Goal: Task Accomplishment & Management: Use online tool/utility

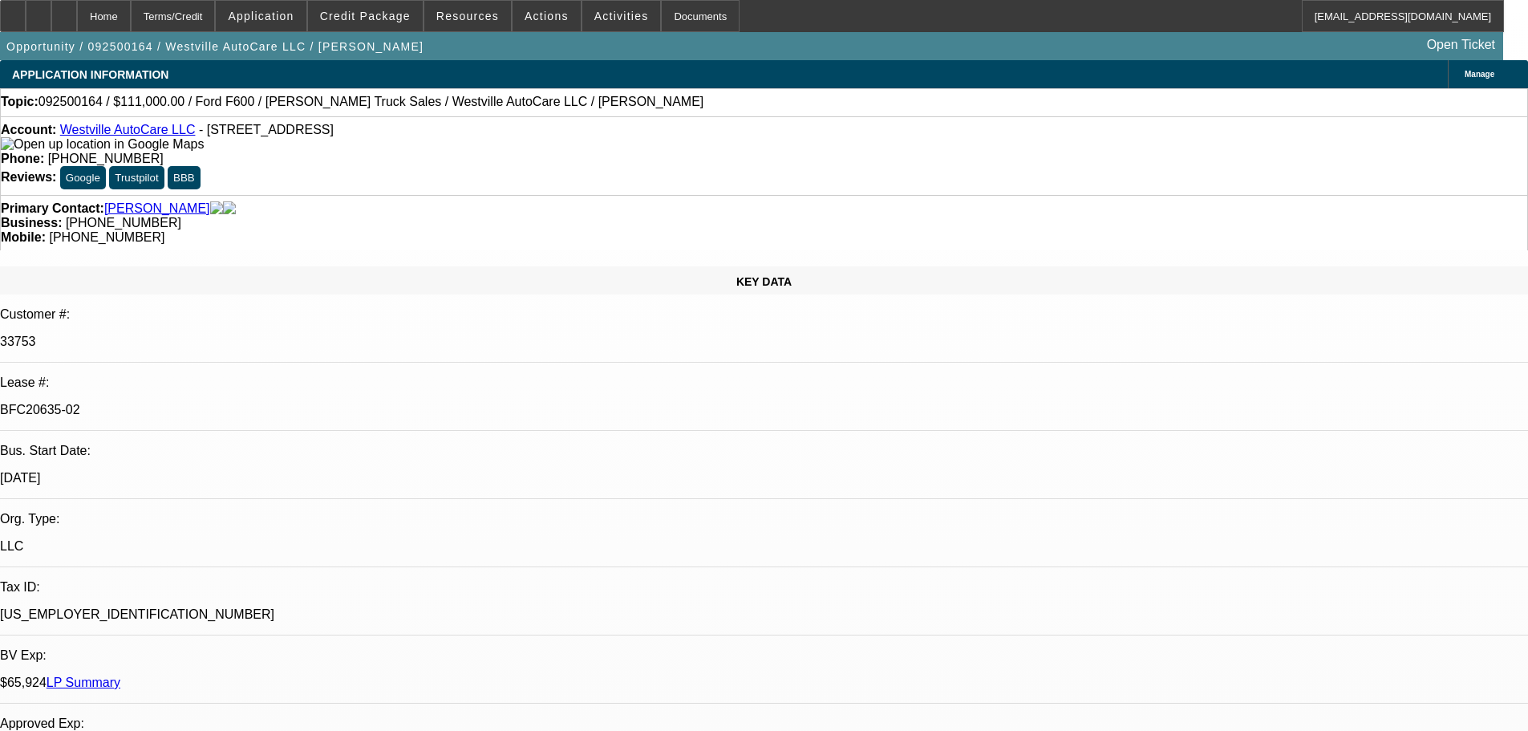
select select "0"
select select "2"
select select "0"
select select "6"
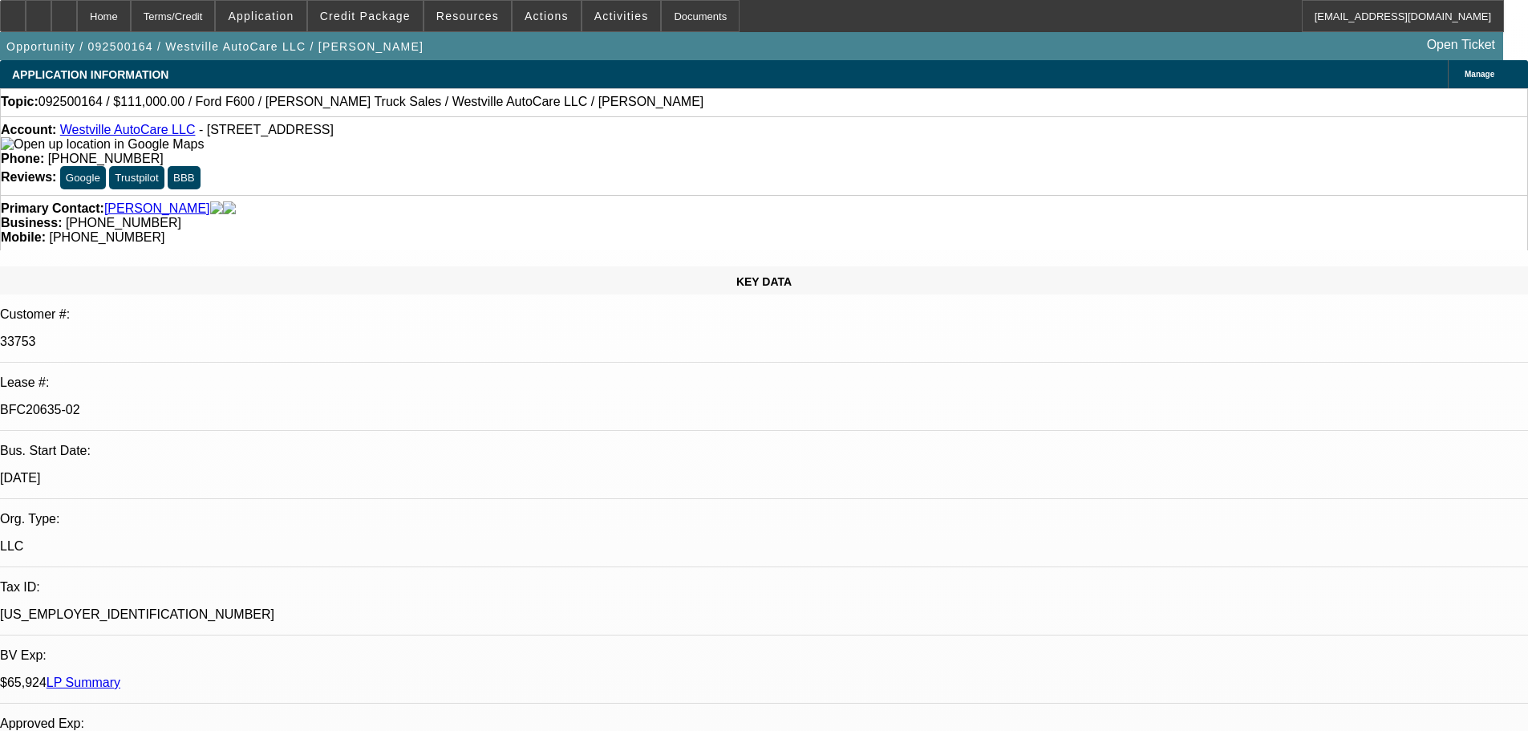
select select "0"
select select "2"
select select "0"
select select "6"
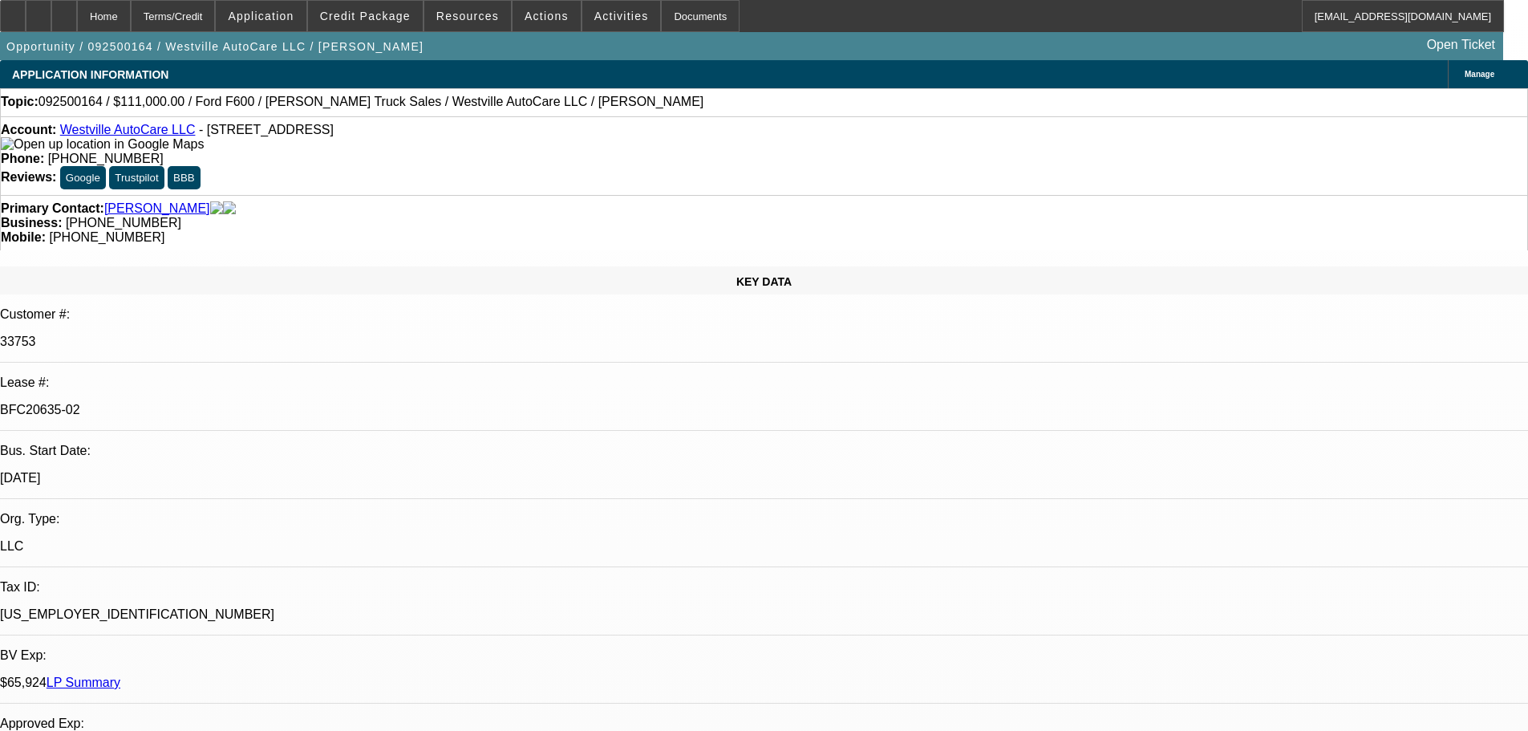
select select "0"
select select "2"
select select "0"
select select "6"
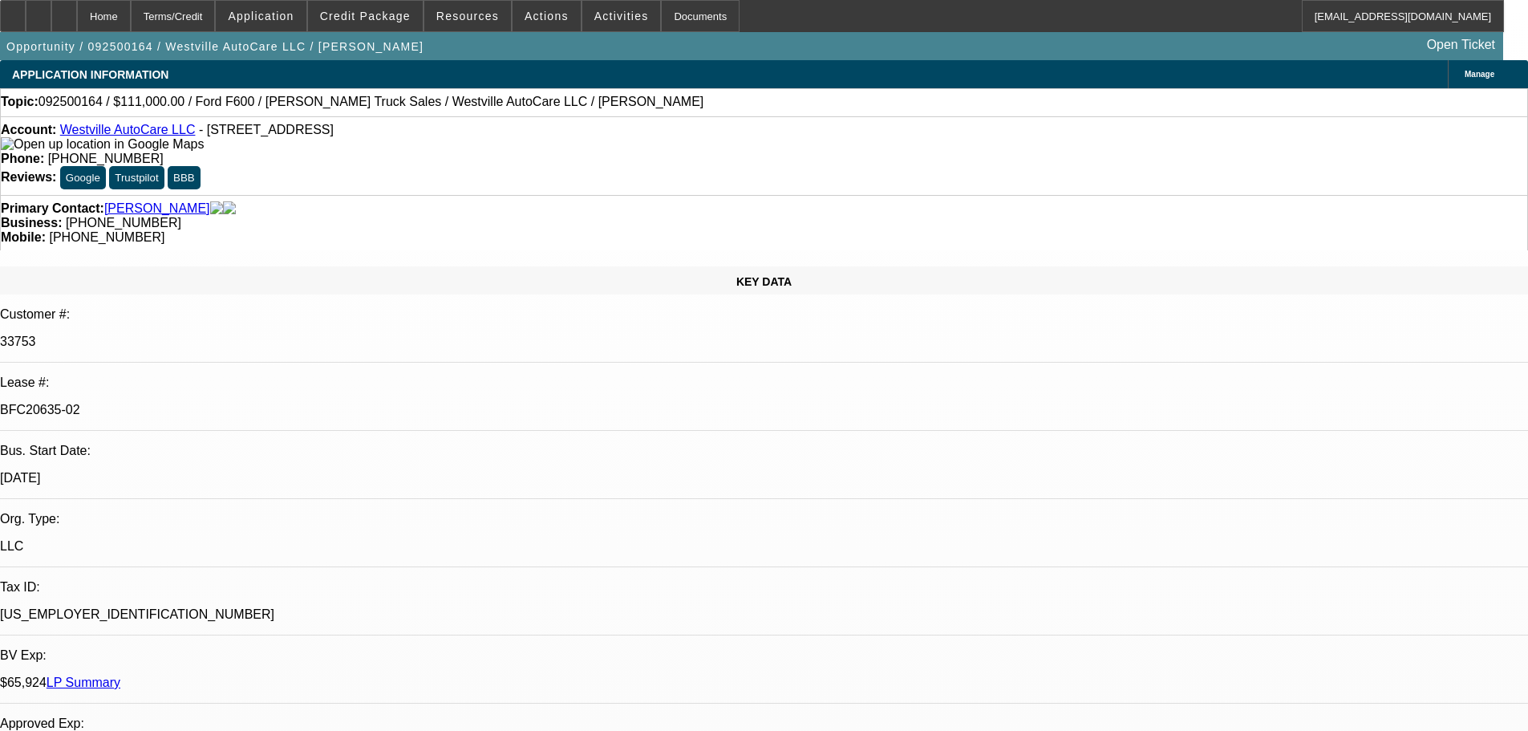
select select "0"
select select "2"
select select "0"
select select "6"
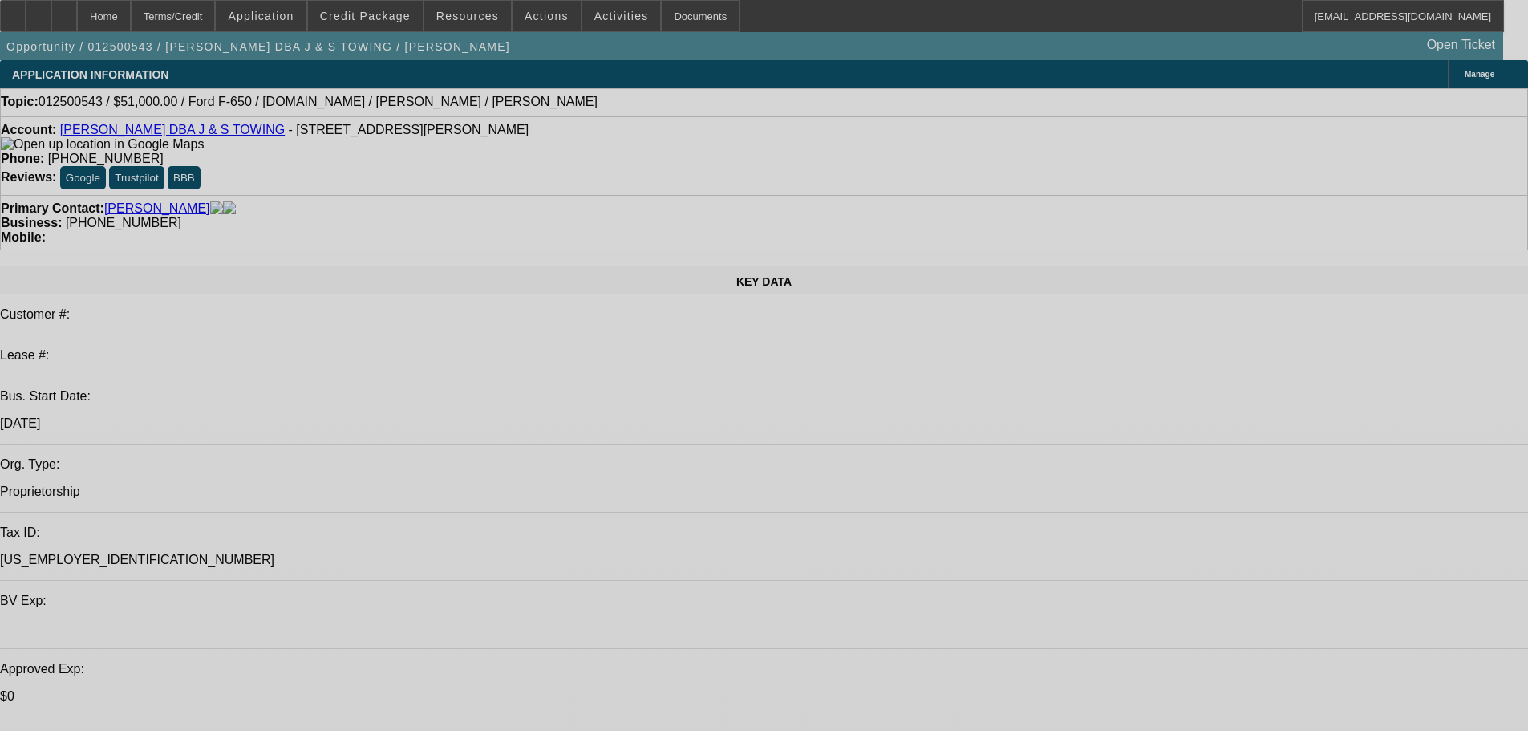
select select "0.15"
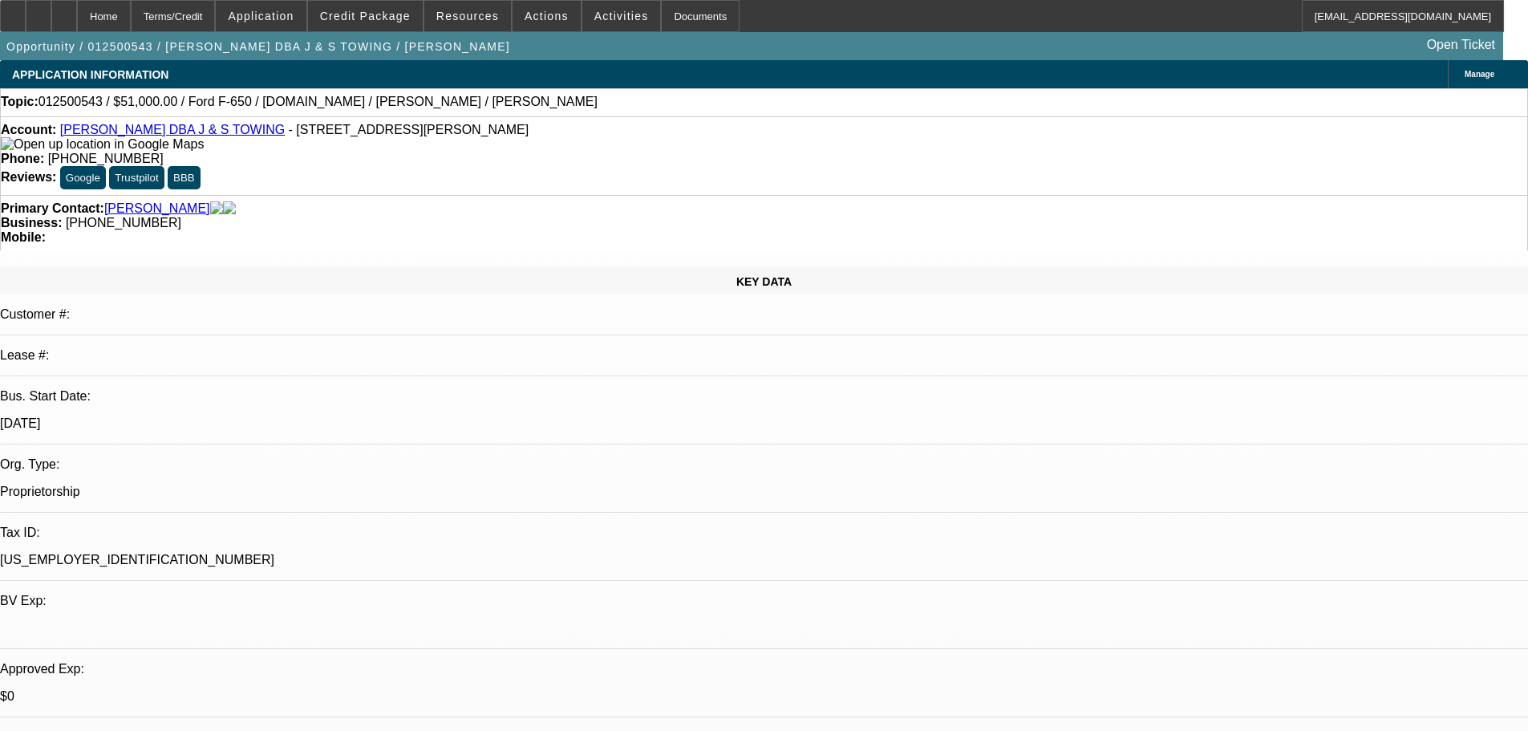
select select "2"
select select "0"
select select "6"
select select "0"
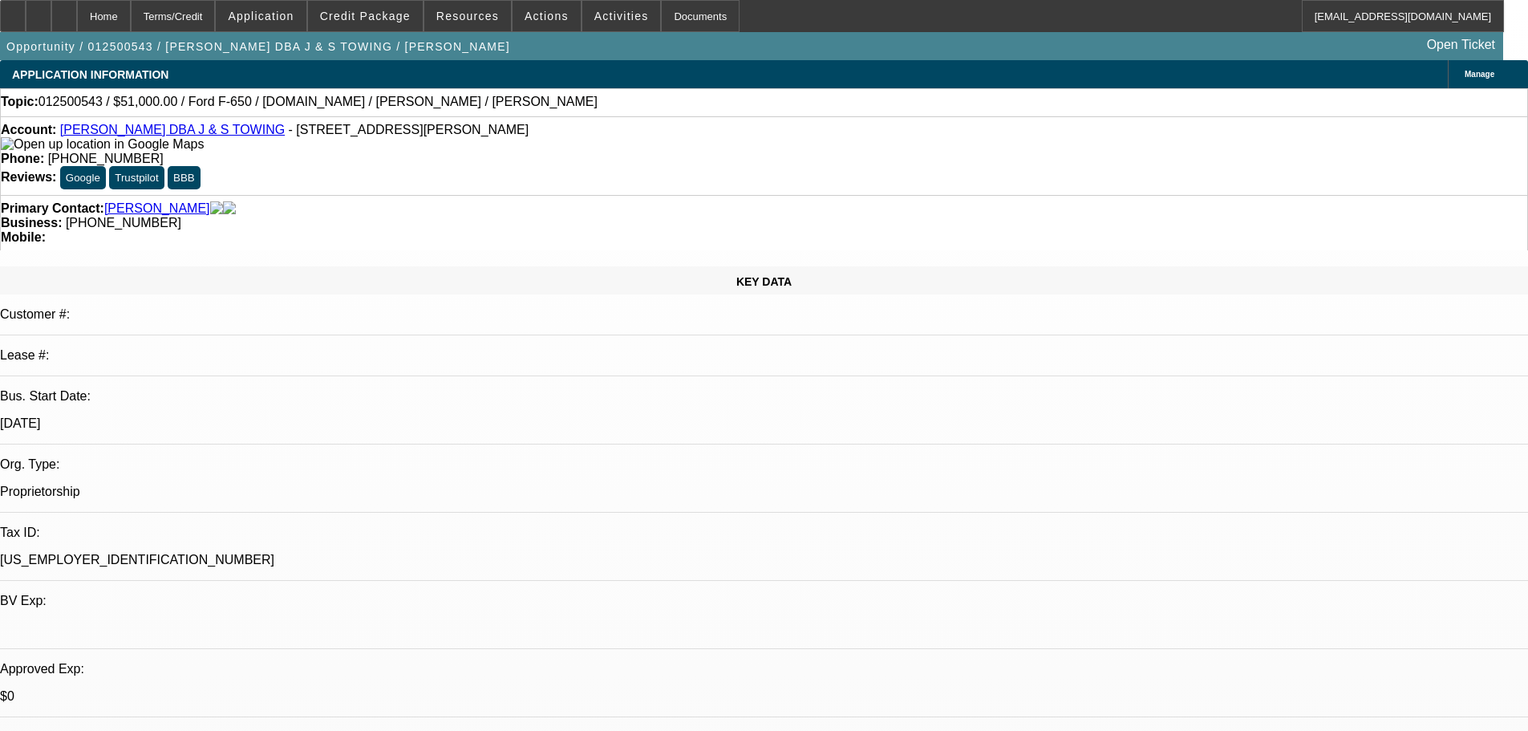
select select "0"
select select "3"
select select "0"
select select "6"
select select "0.15"
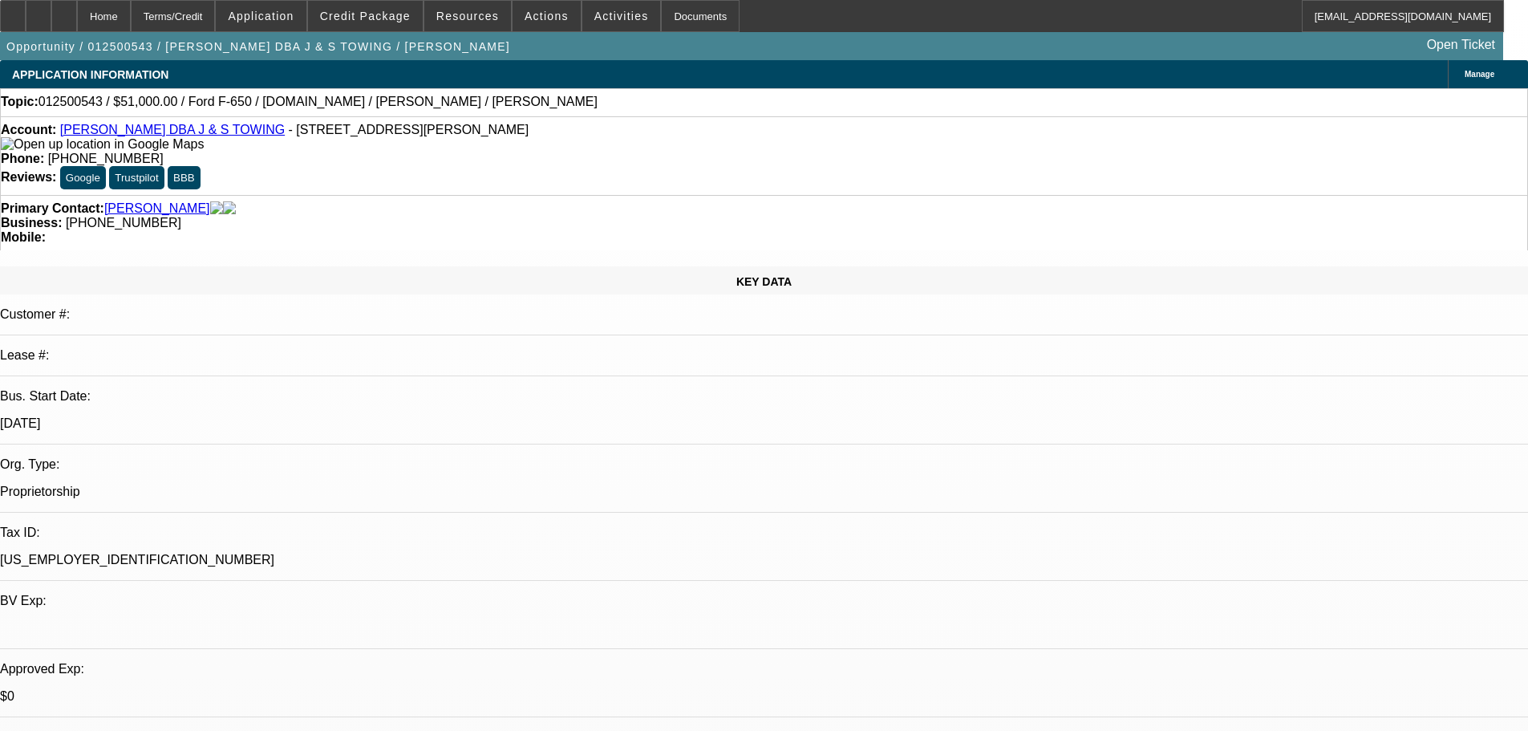
select select "2"
select select "0"
select select "6"
select select "0.15"
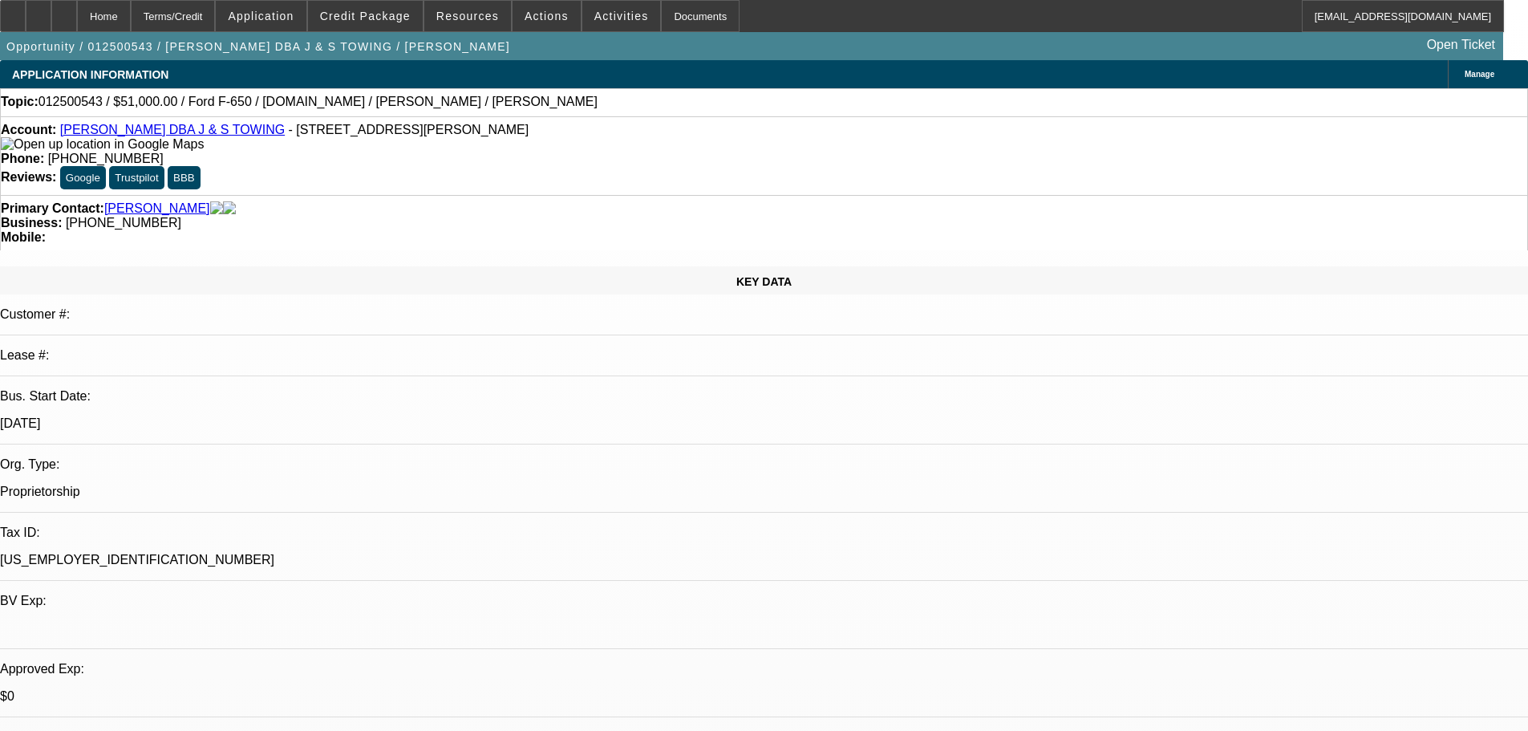
select select "2"
select select "0"
select select "6"
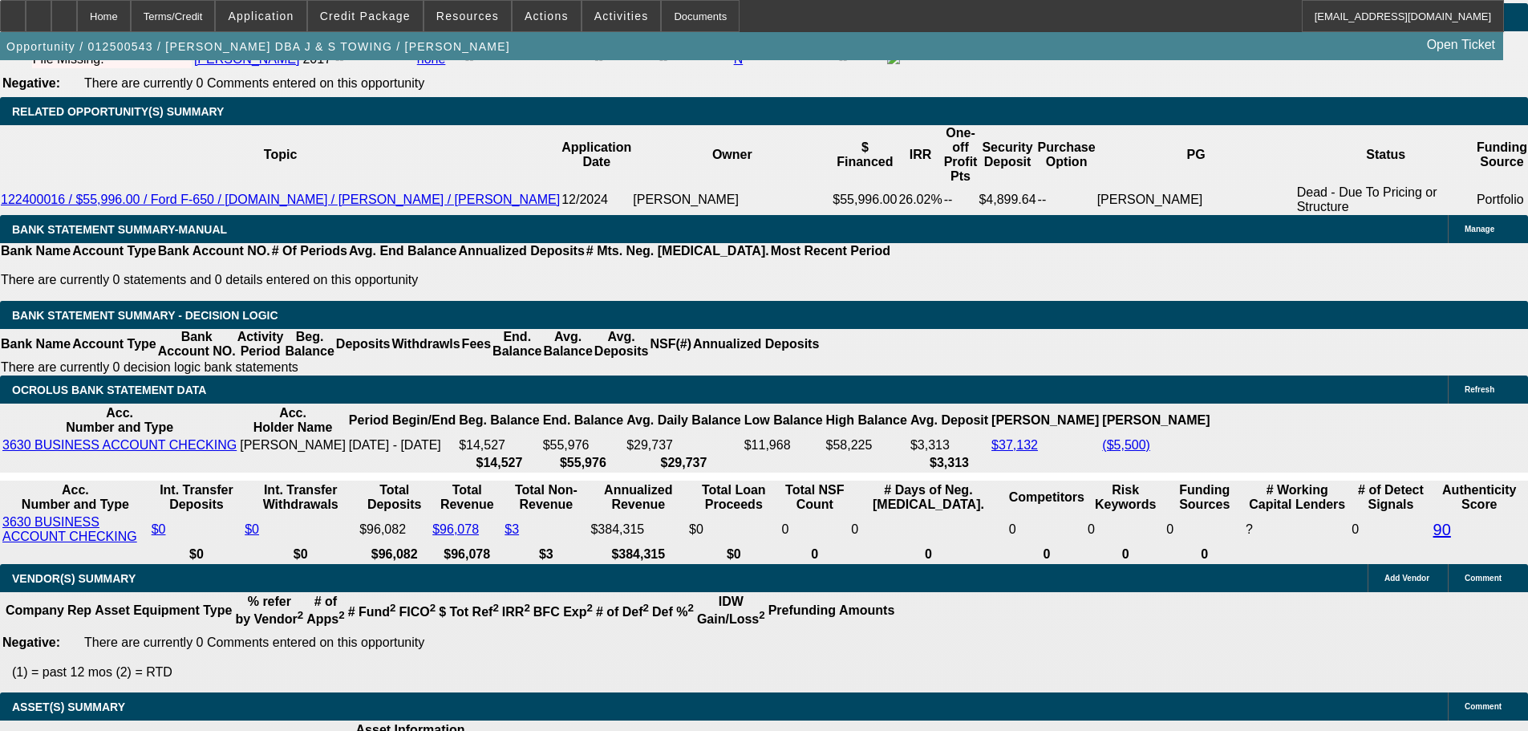
scroll to position [2873, 0]
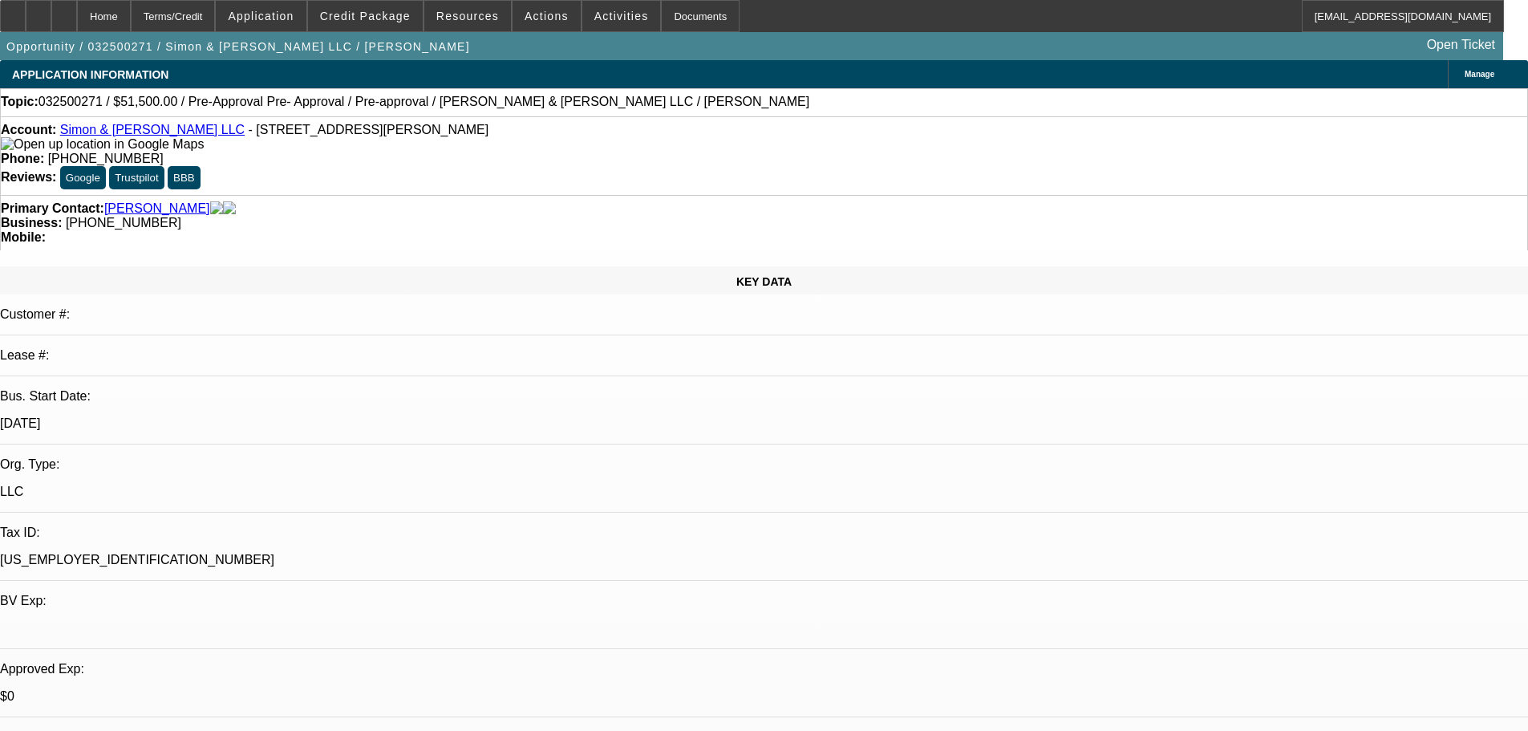
select select "0"
select select "2"
select select "0"
select select "6"
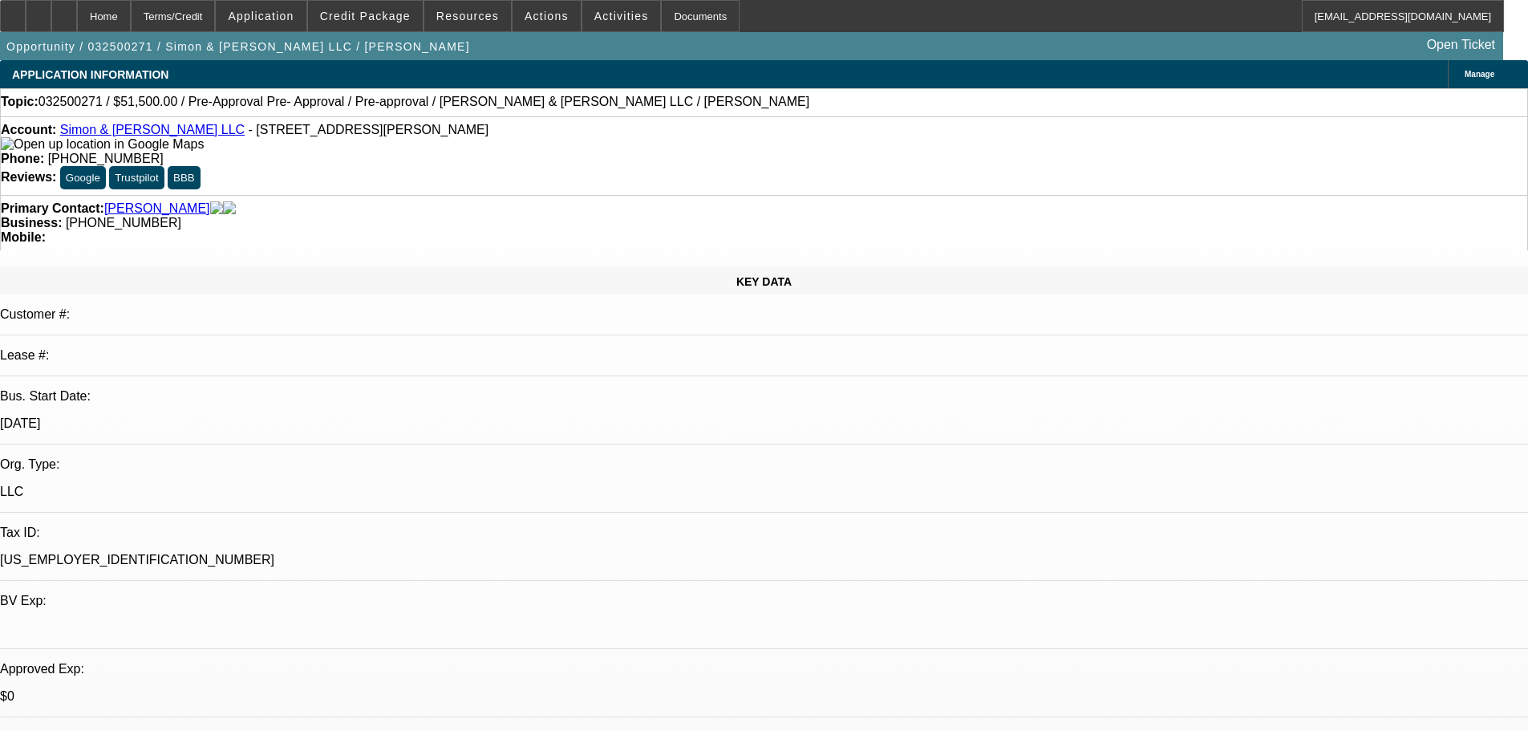
select select "0"
select select "2"
select select "0.1"
select select "4"
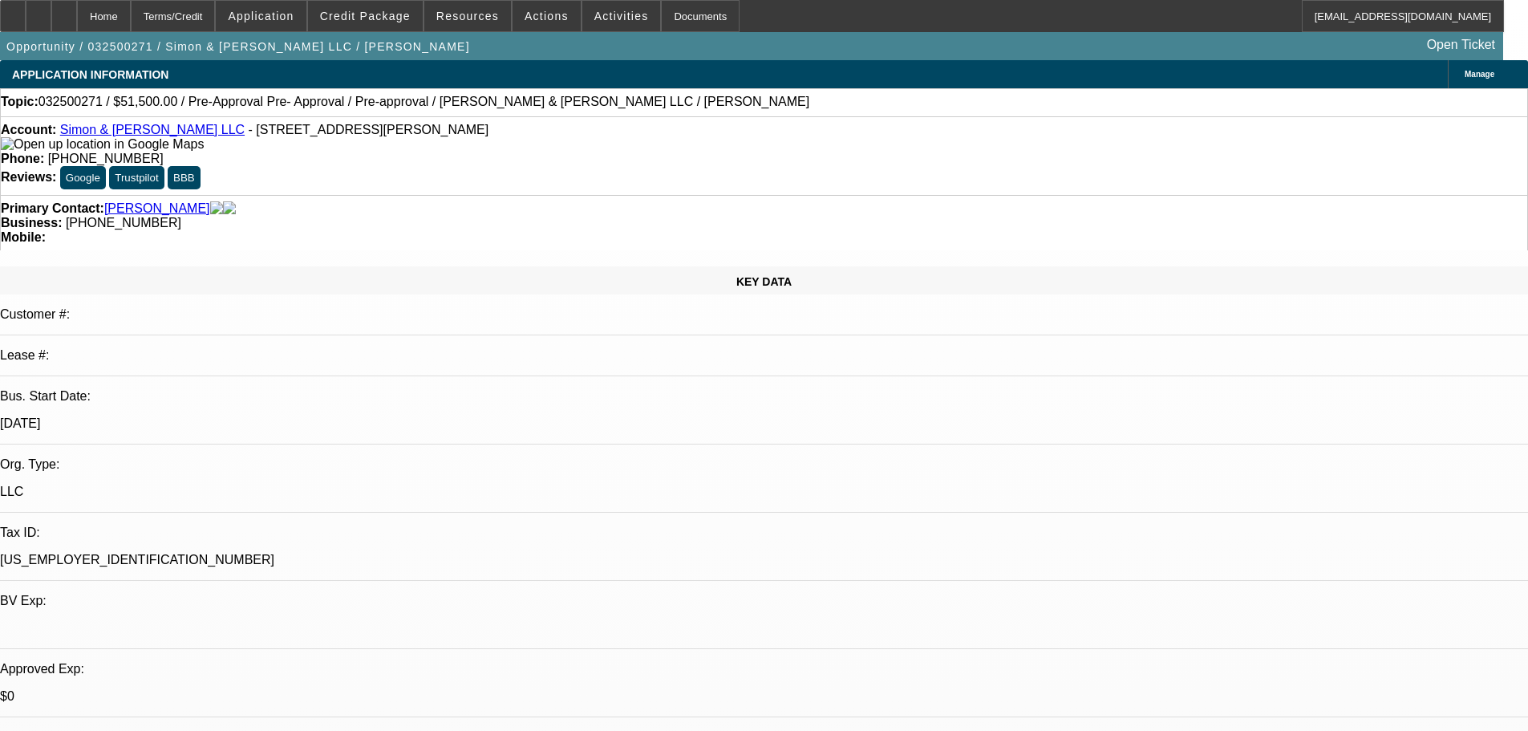
select select "0"
select select "2"
select select "0.1"
select select "4"
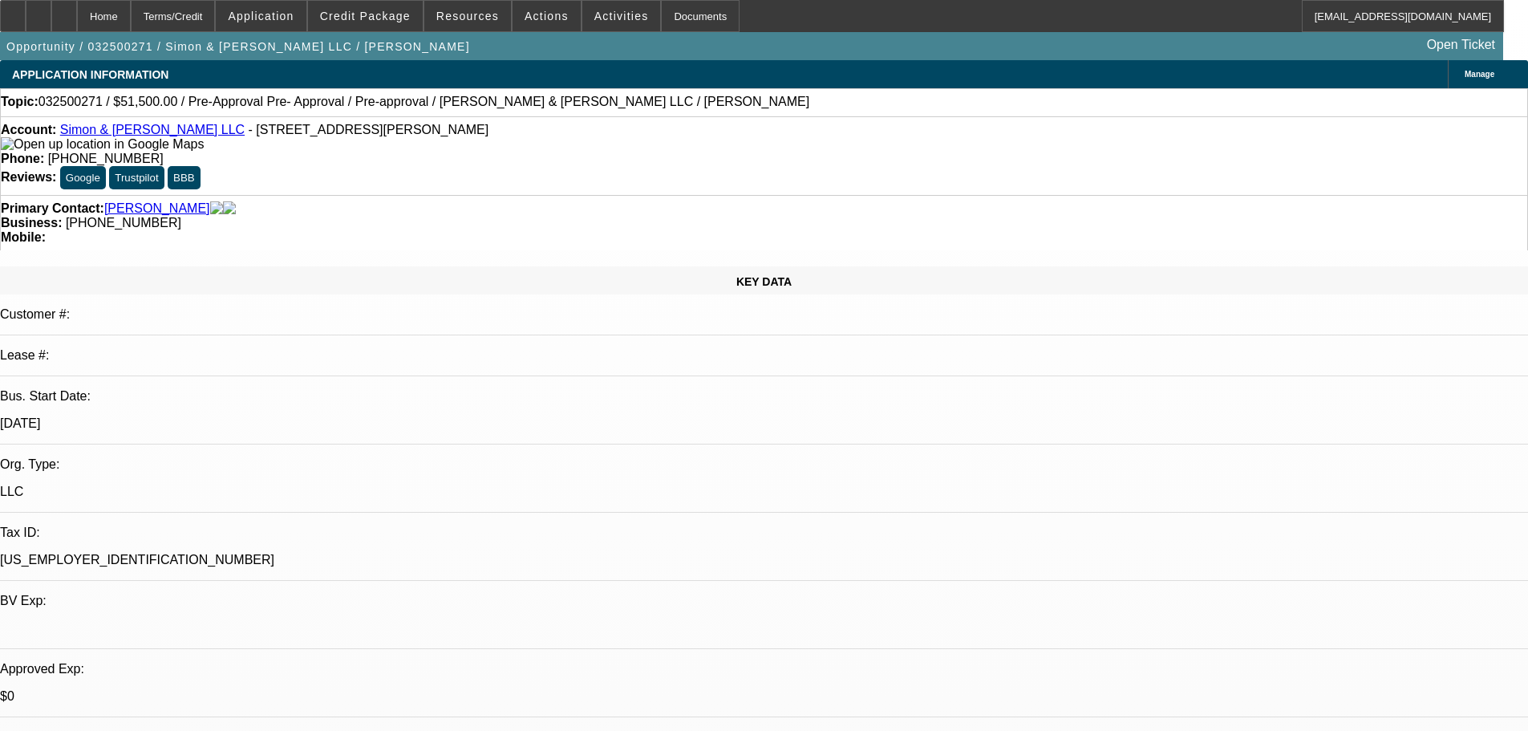
select select "0"
select select "2"
select select "0.1"
select select "4"
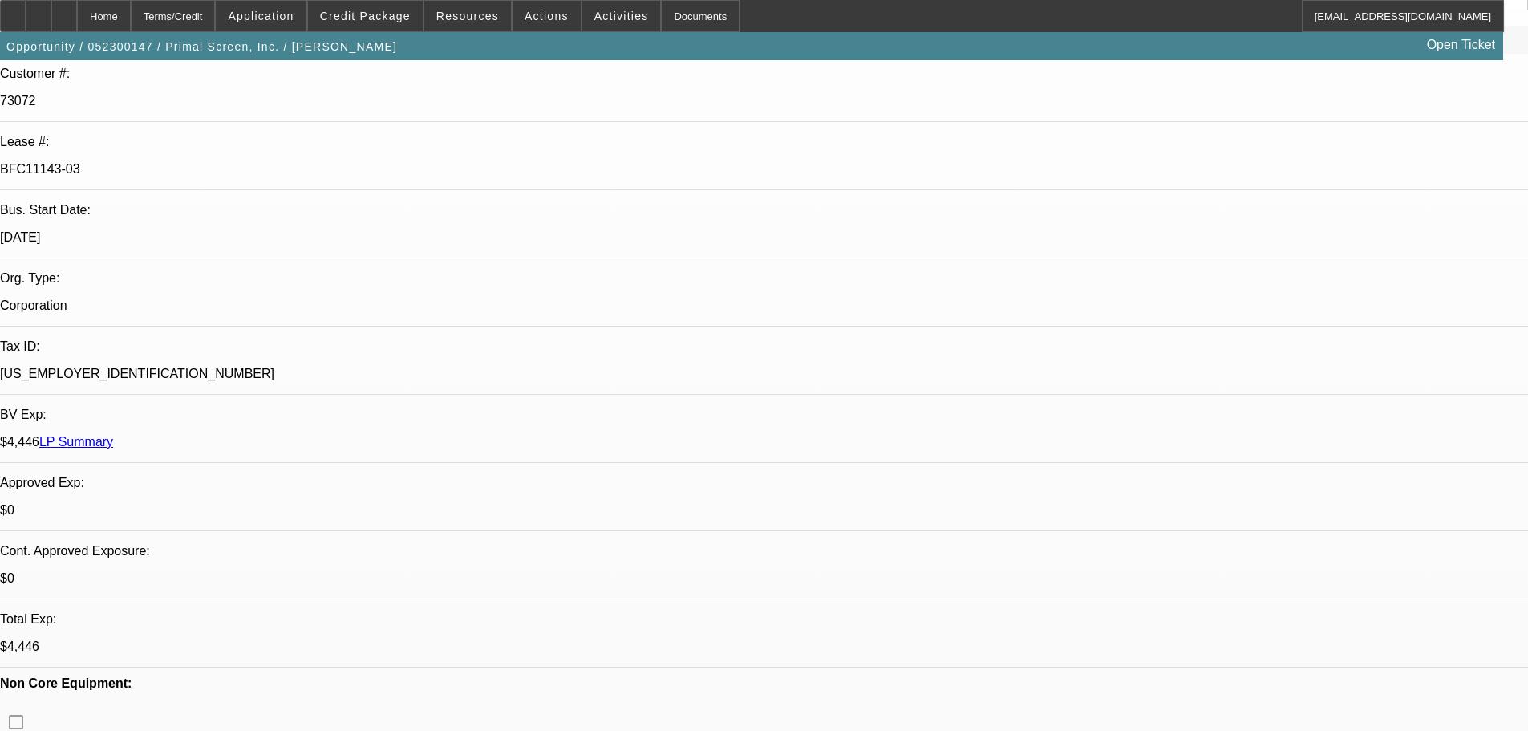
select select "0"
select select "2"
select select "0.1"
select select "4"
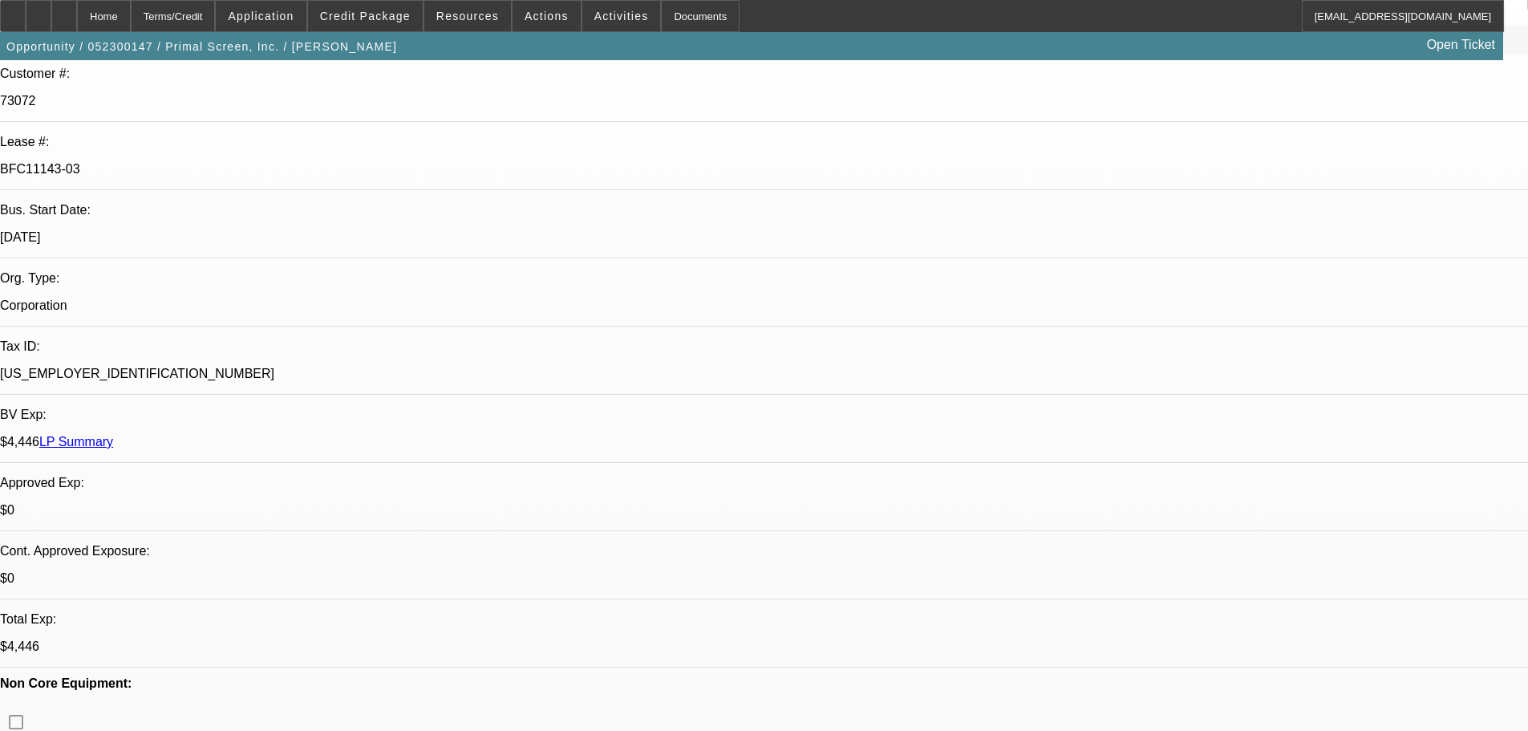
select select "0"
select select "2"
select select "0.1"
select select "4"
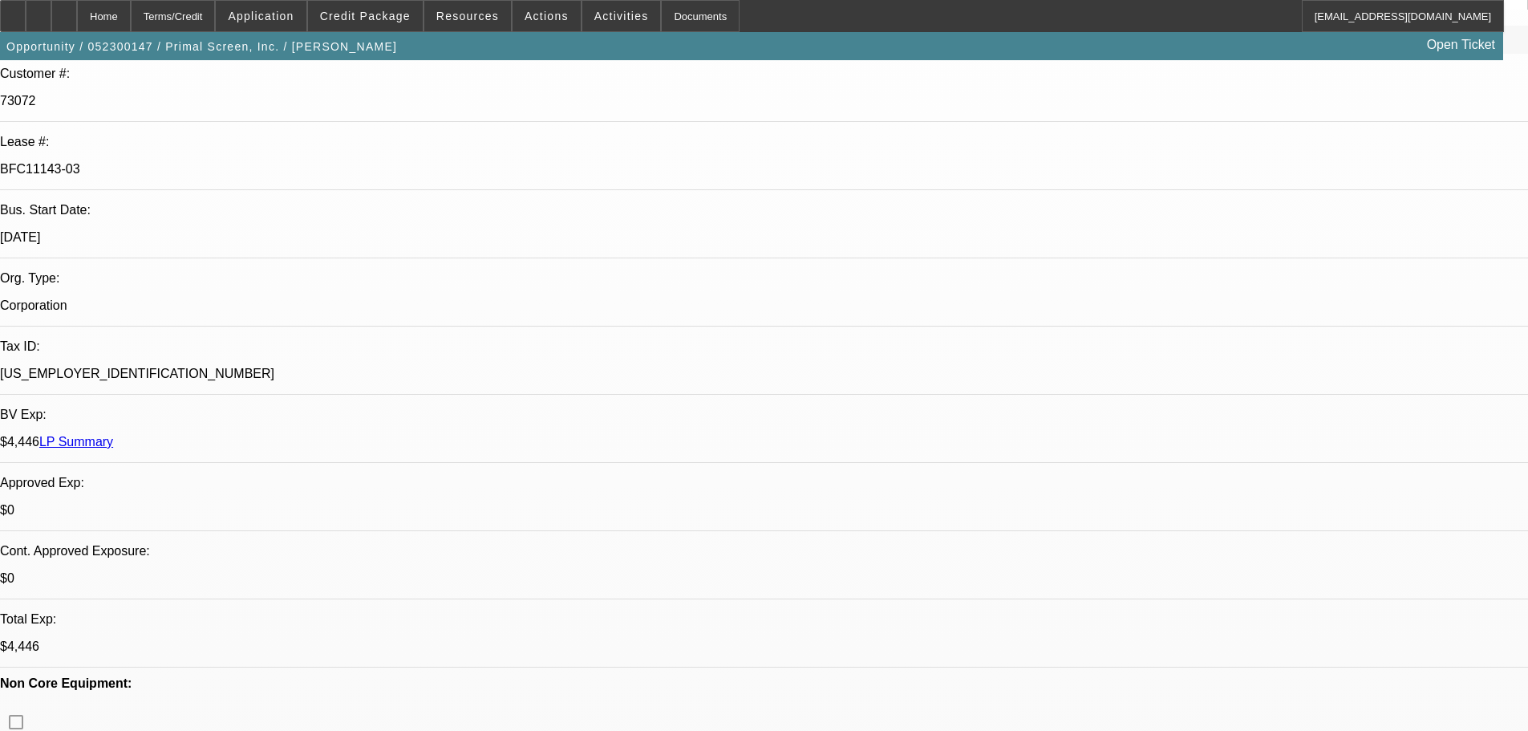
select select "0"
select select "2"
select select "0.1"
select select "4"
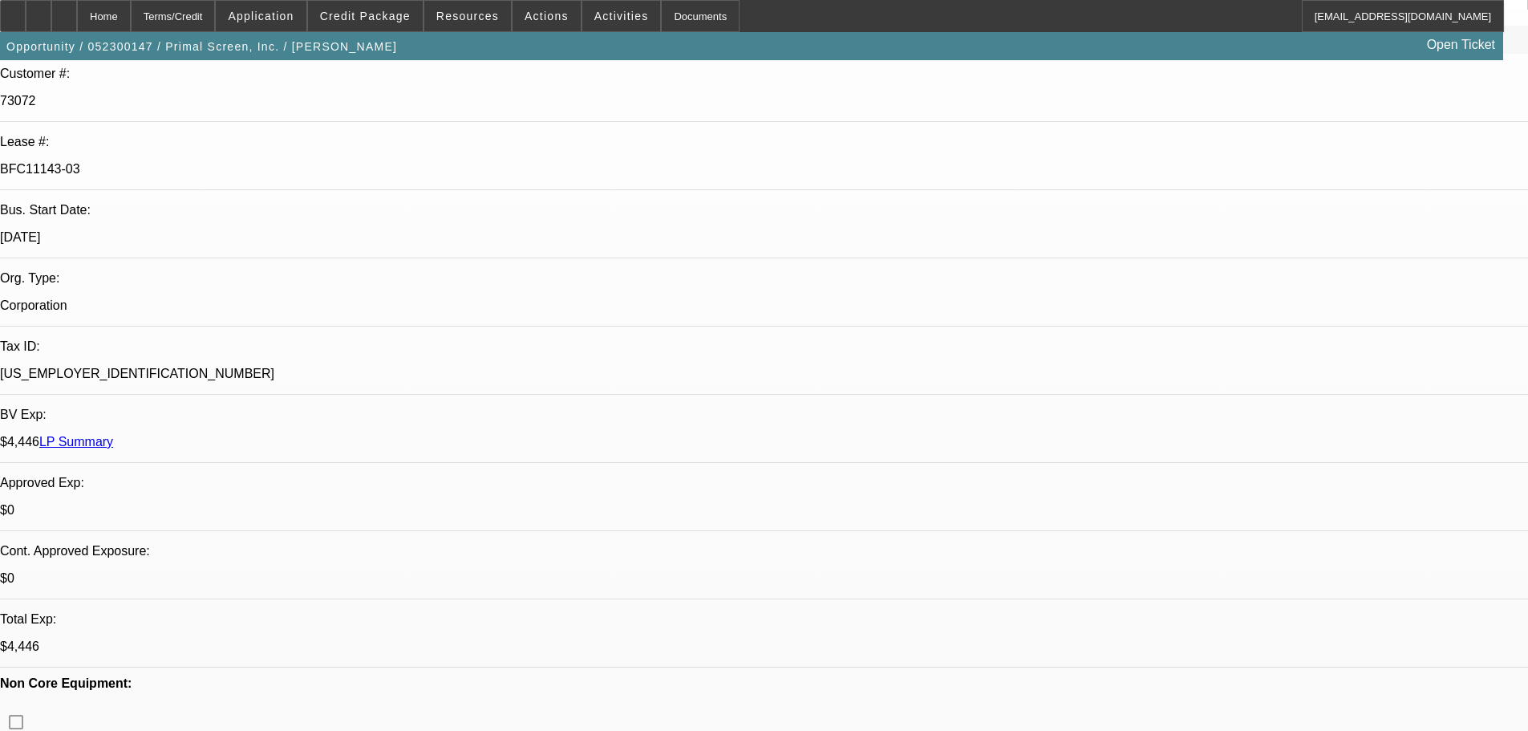
select select "0"
select select "2"
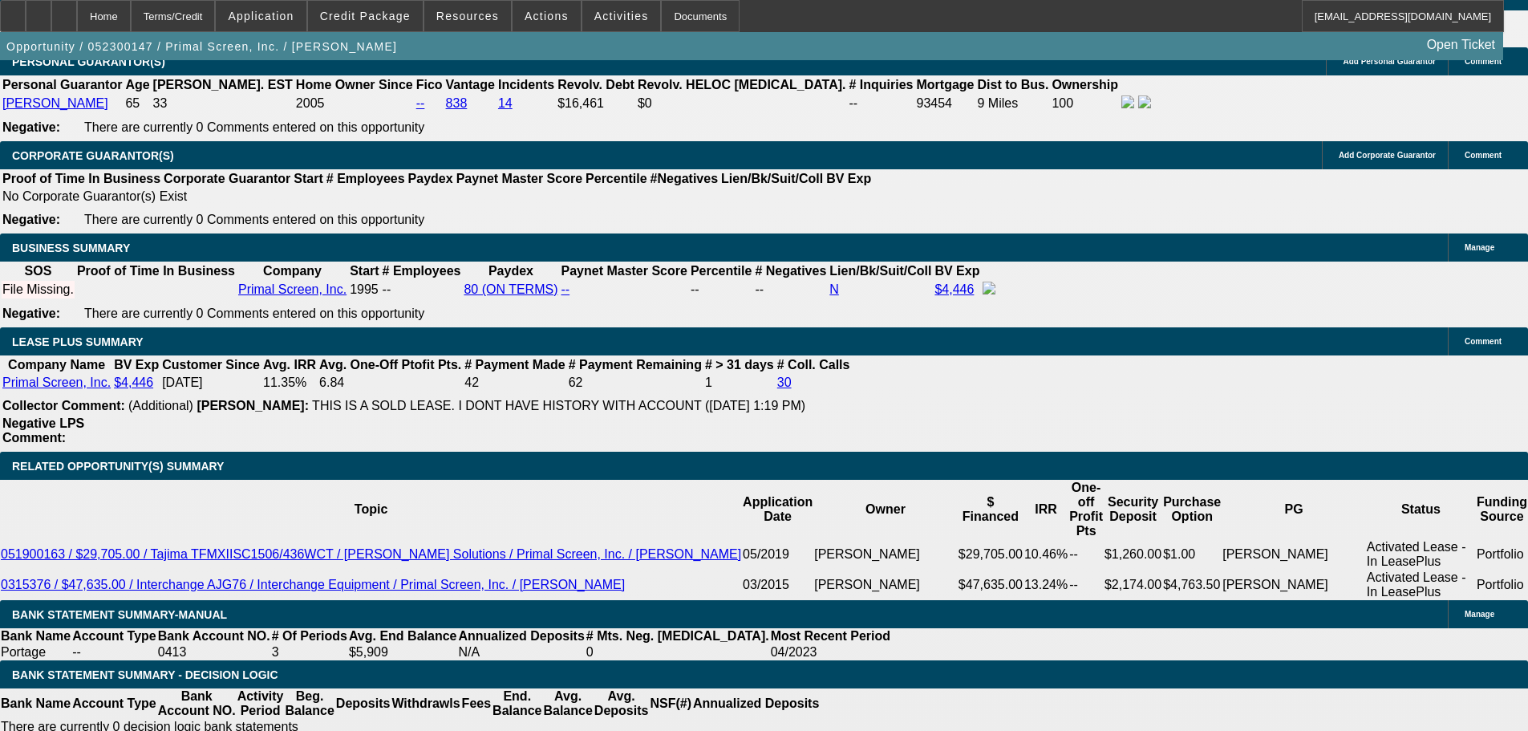
scroll to position [2567, 0]
